Goal: Complete application form

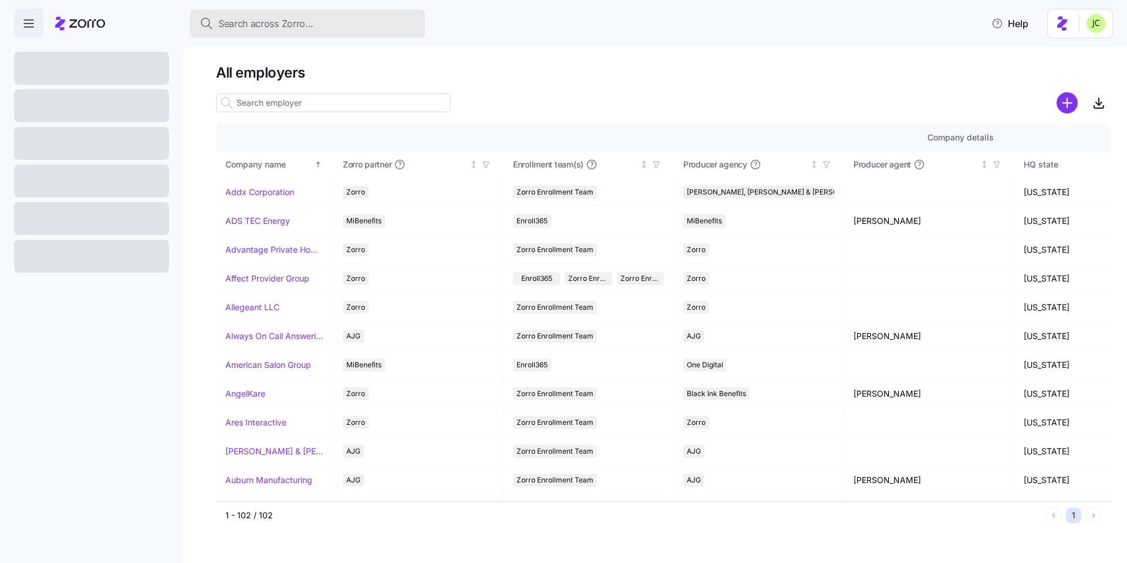
click at [239, 26] on span "Search across Zorro..." at bounding box center [265, 23] width 95 height 15
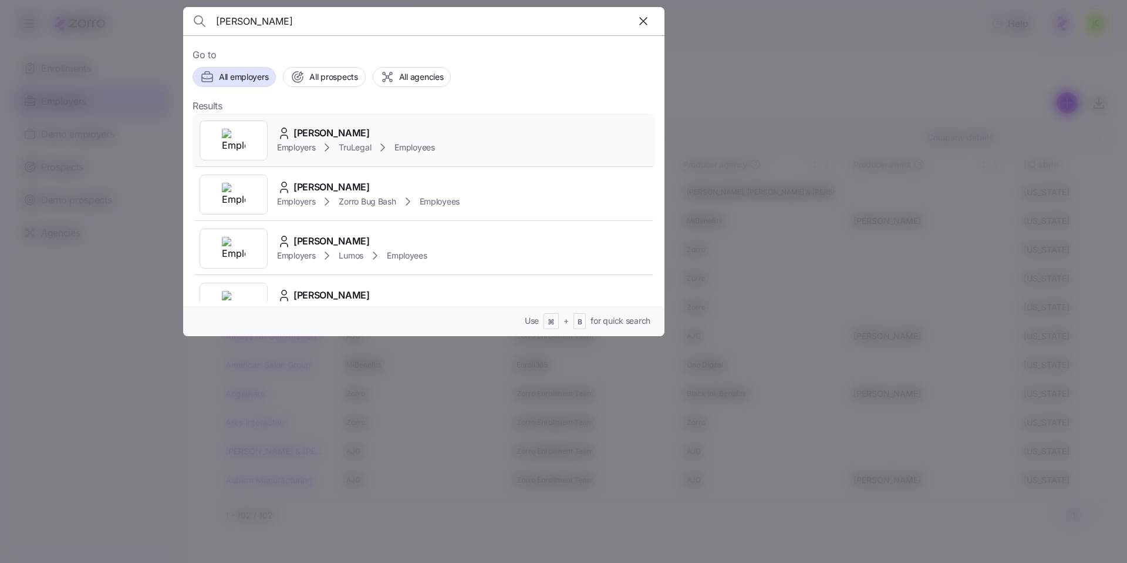
type input "[PERSON_NAME]"
click at [404, 146] on span "Employees" at bounding box center [415, 148] width 40 height 12
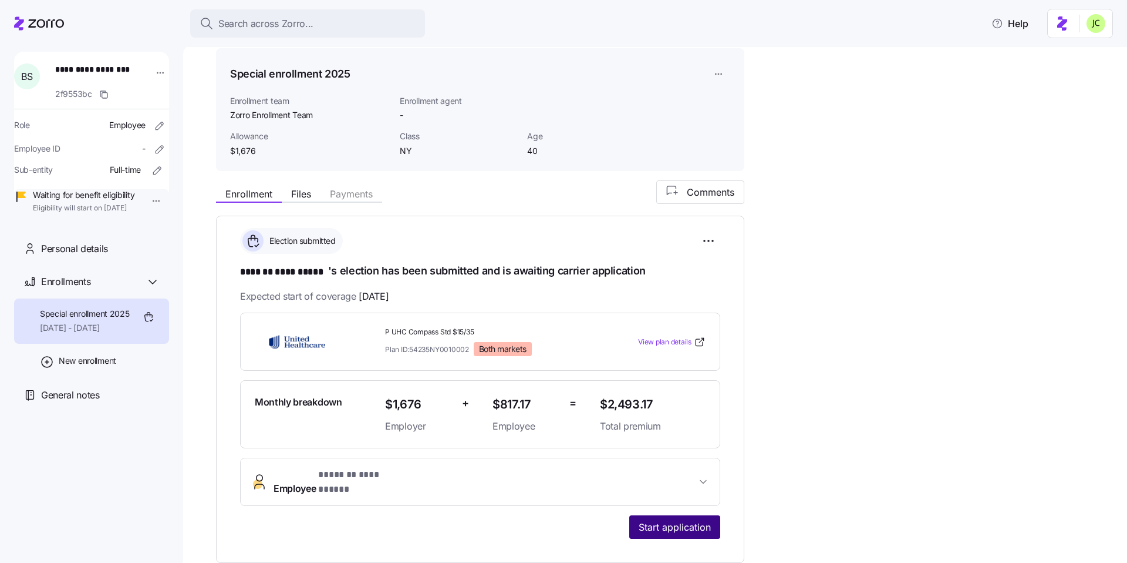
scroll to position [70, 0]
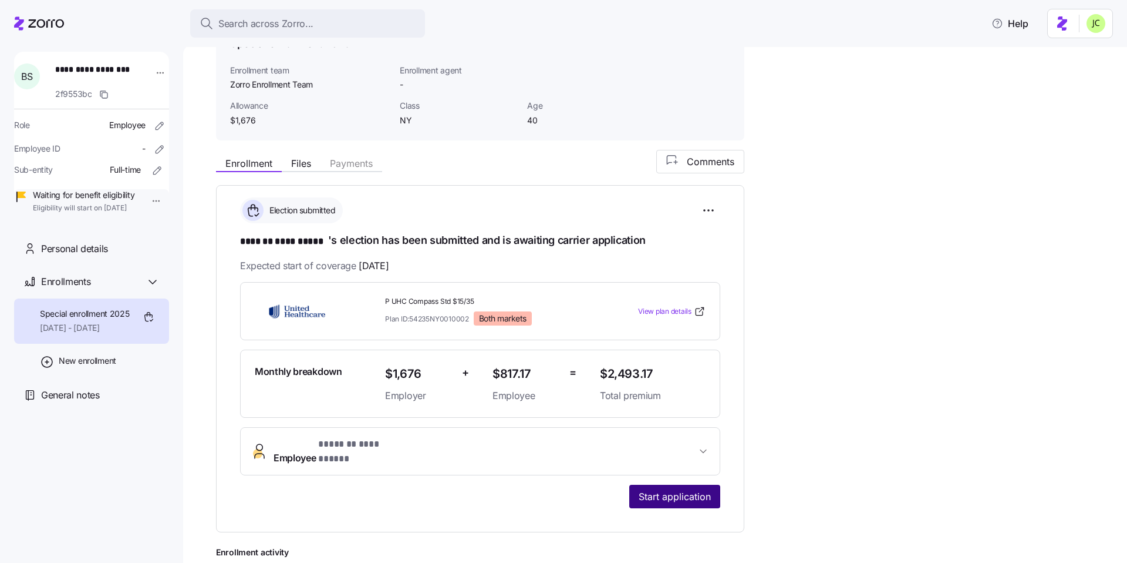
click at [702, 484] on button "Start application" at bounding box center [675, 495] width 91 height 23
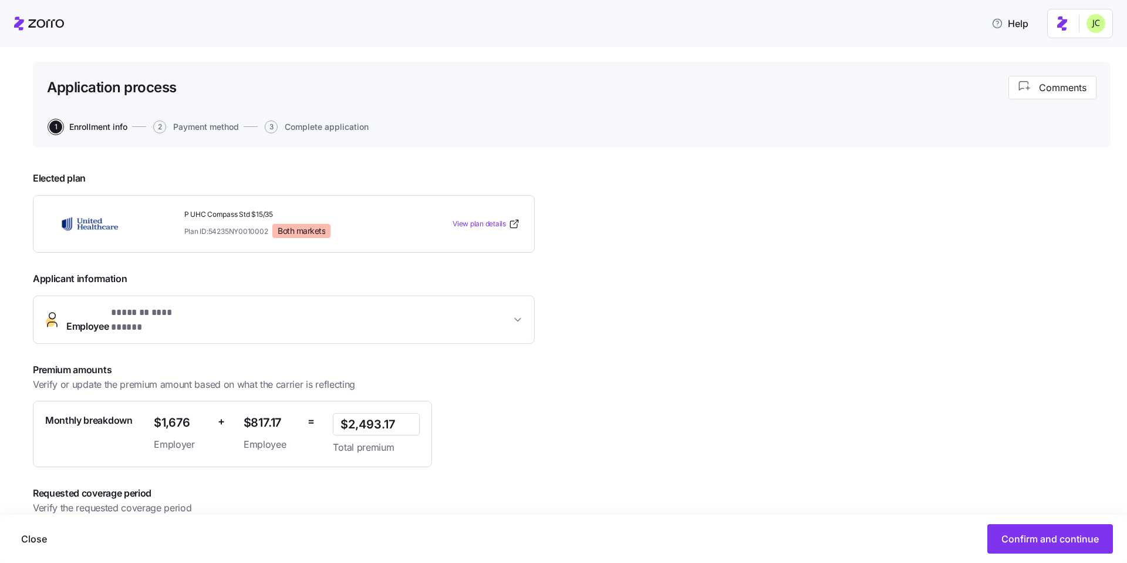
scroll to position [102, 0]
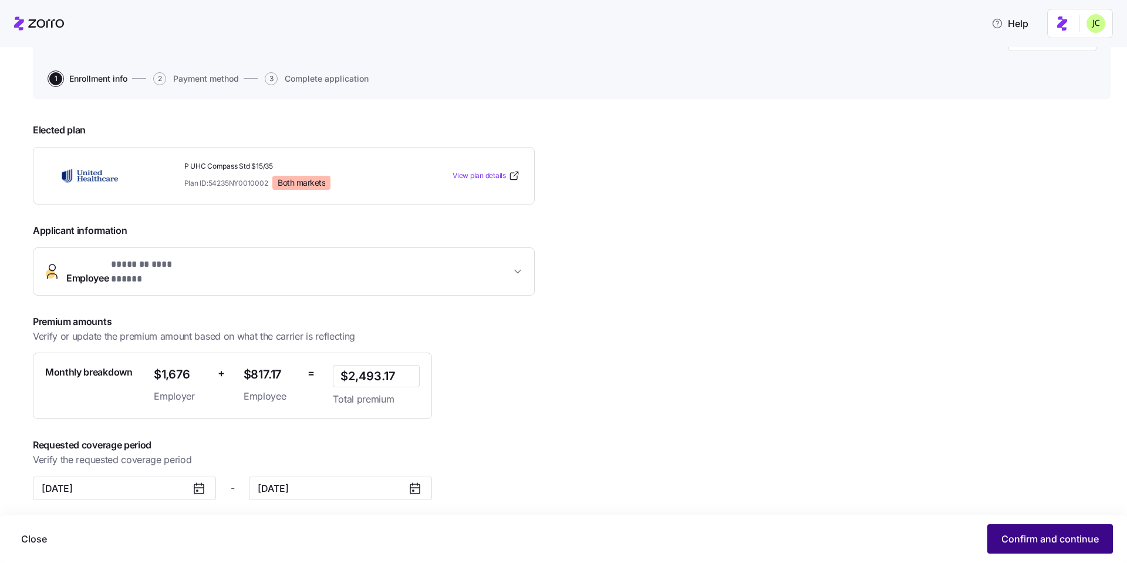
click at [1018, 535] on span "Confirm and continue" at bounding box center [1050, 538] width 97 height 14
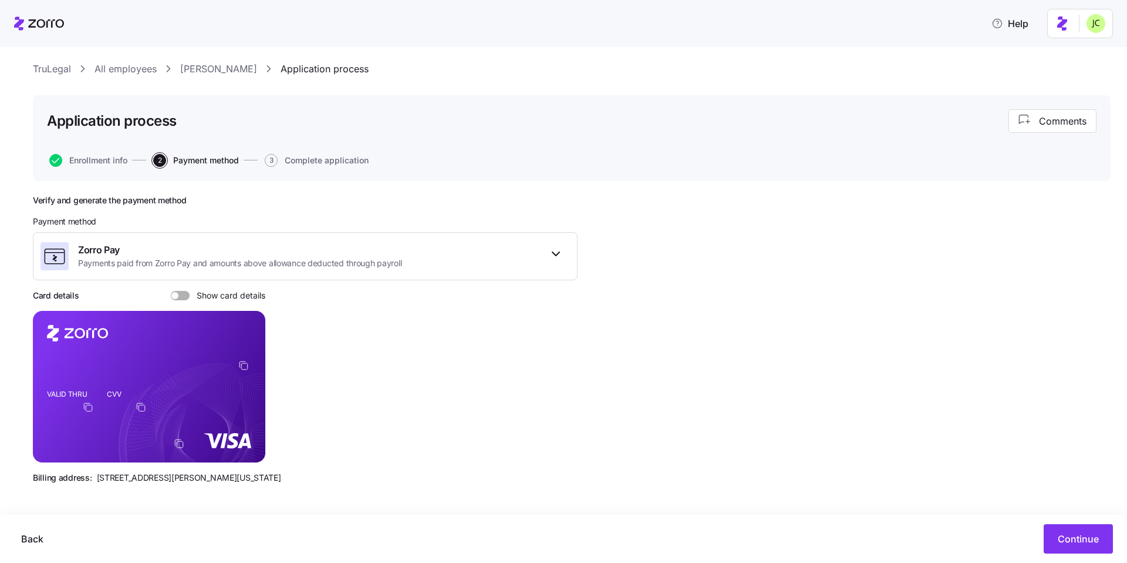
scroll to position [23, 0]
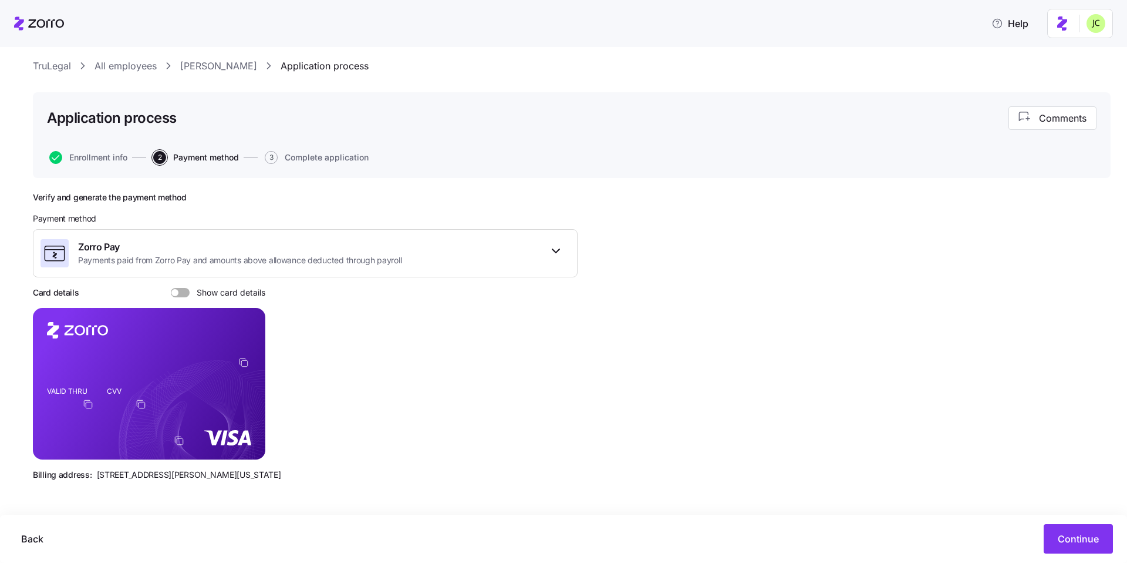
click at [179, 291] on span at bounding box center [185, 292] width 12 height 9
click at [171, 288] on input "Show card details" at bounding box center [171, 288] width 0 height 0
